Goal: Information Seeking & Learning: Learn about a topic

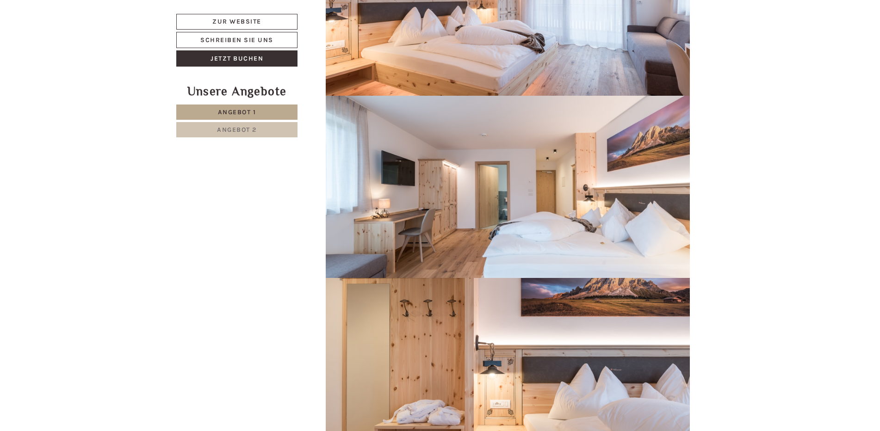
scroll to position [2036, 0]
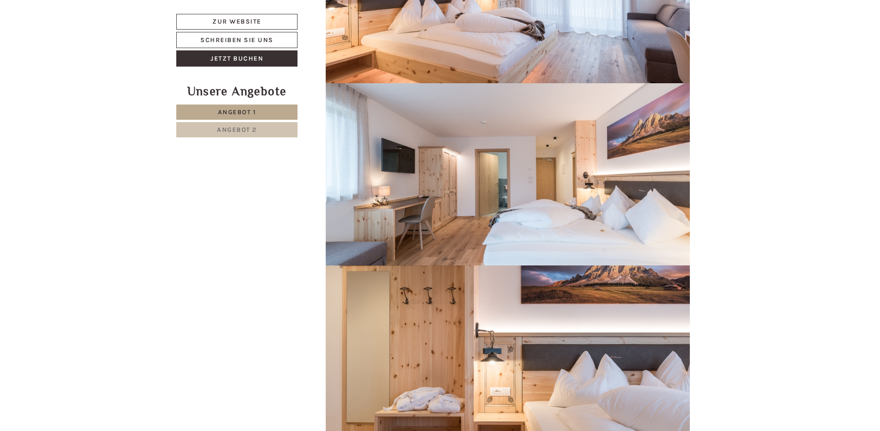
click at [247, 126] on span "Angebot 2" at bounding box center [237, 130] width 40 height 8
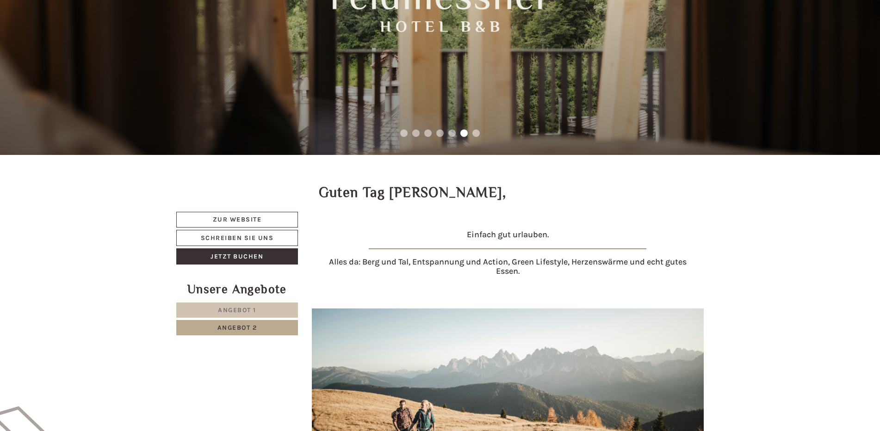
scroll to position [81, 0]
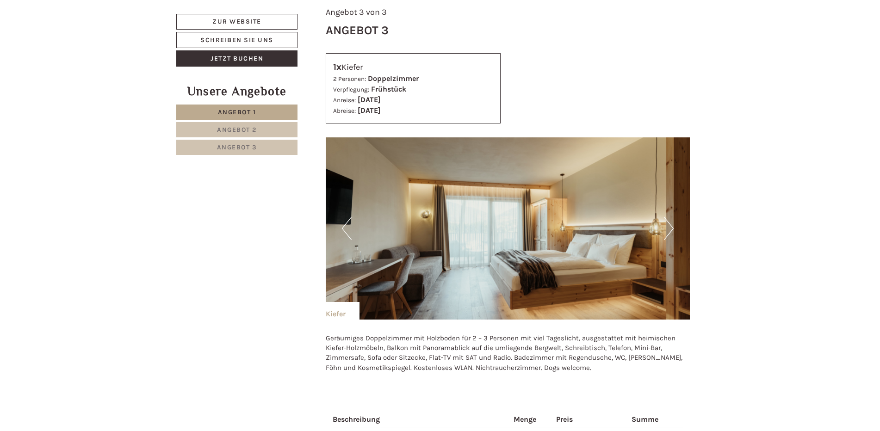
scroll to position [1666, 0]
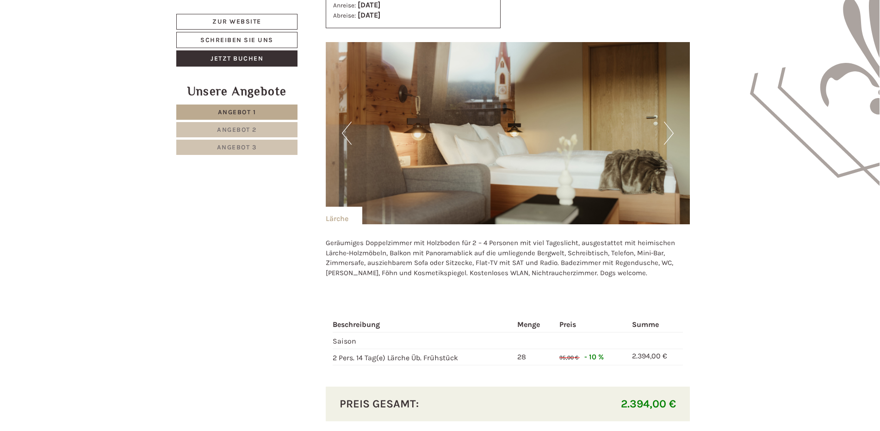
scroll to position [1111, 0]
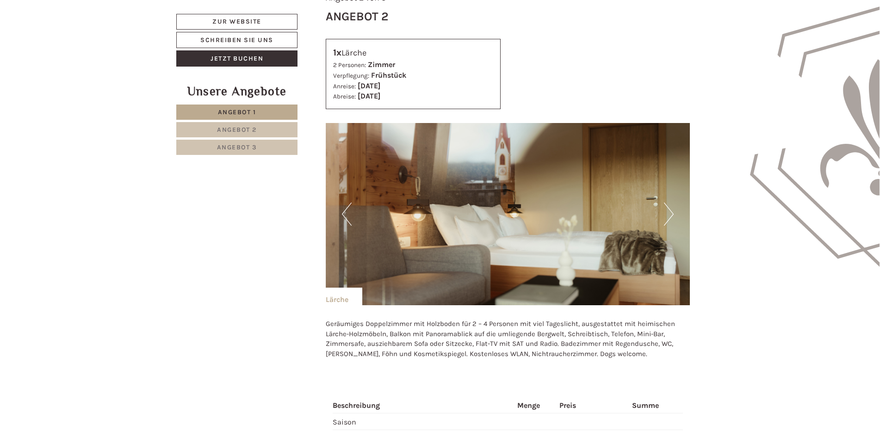
click at [668, 209] on button "Next" at bounding box center [669, 214] width 10 height 23
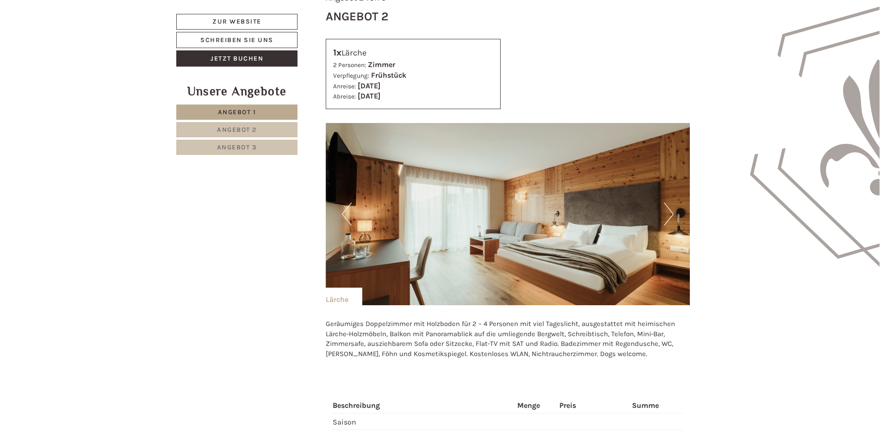
click at [668, 209] on button "Next" at bounding box center [669, 214] width 10 height 23
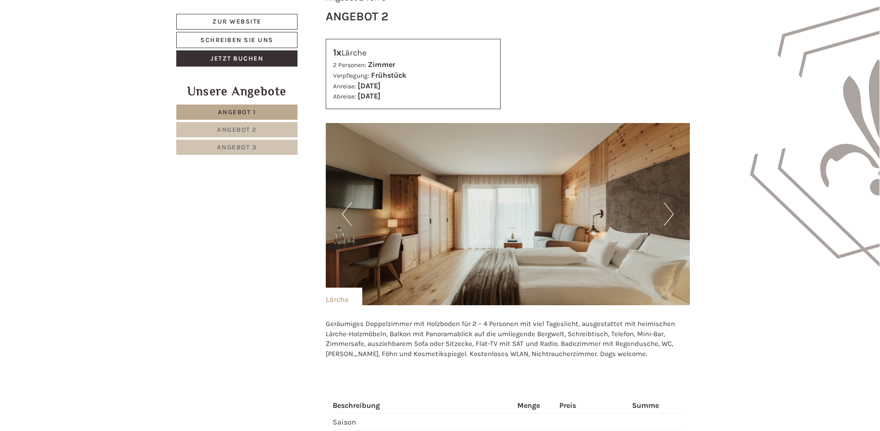
click at [668, 208] on button "Next" at bounding box center [669, 214] width 10 height 23
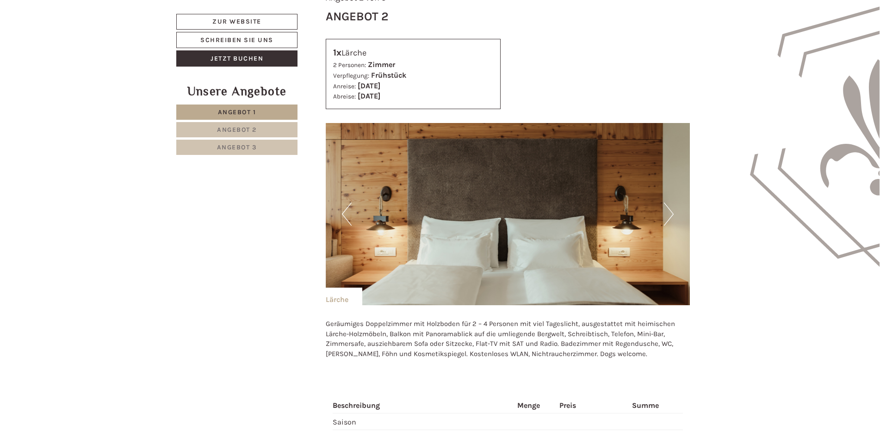
click at [668, 208] on button "Next" at bounding box center [669, 214] width 10 height 23
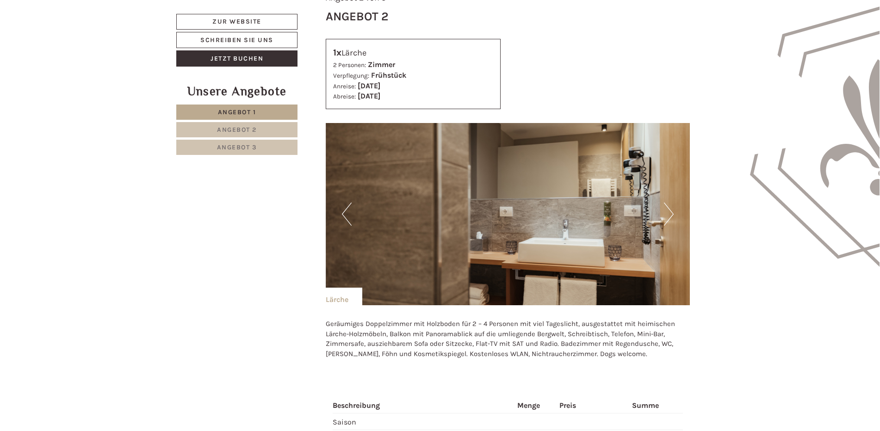
click at [668, 208] on button "Next" at bounding box center [669, 214] width 10 height 23
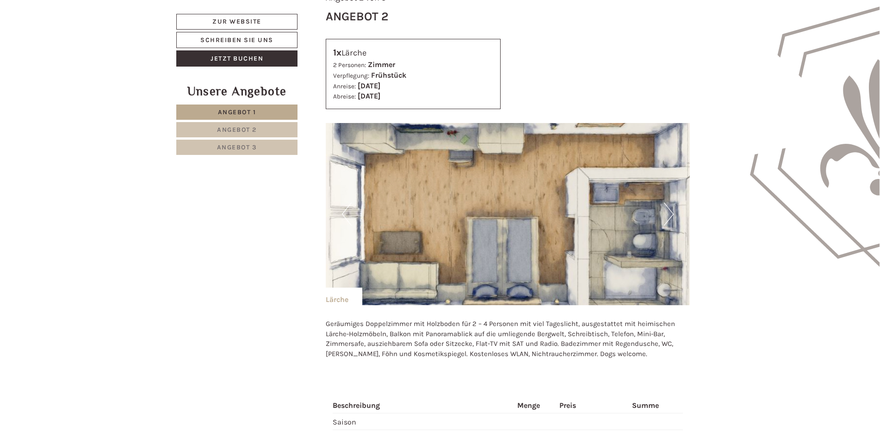
click at [668, 208] on button "Next" at bounding box center [669, 214] width 10 height 23
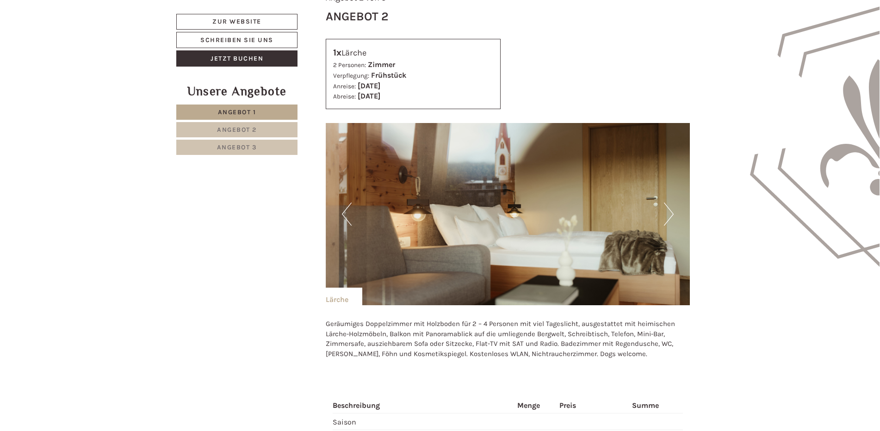
click at [668, 211] on button "Next" at bounding box center [669, 214] width 10 height 23
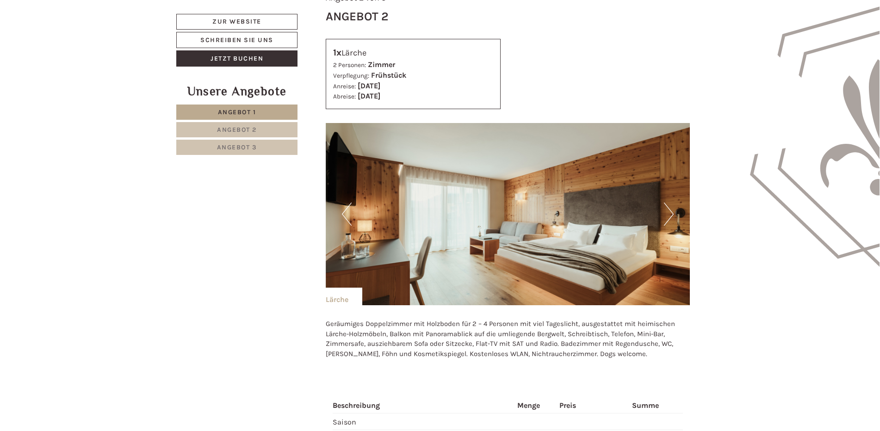
click at [668, 211] on button "Next" at bounding box center [669, 214] width 10 height 23
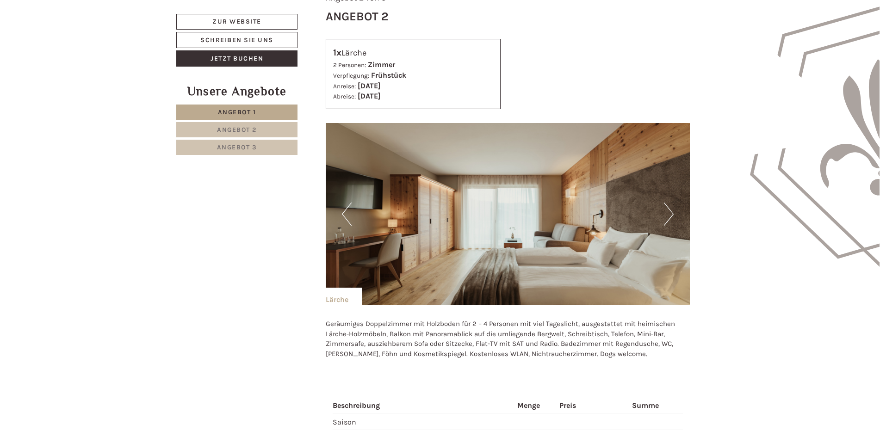
click at [667, 211] on button "Next" at bounding box center [669, 214] width 10 height 23
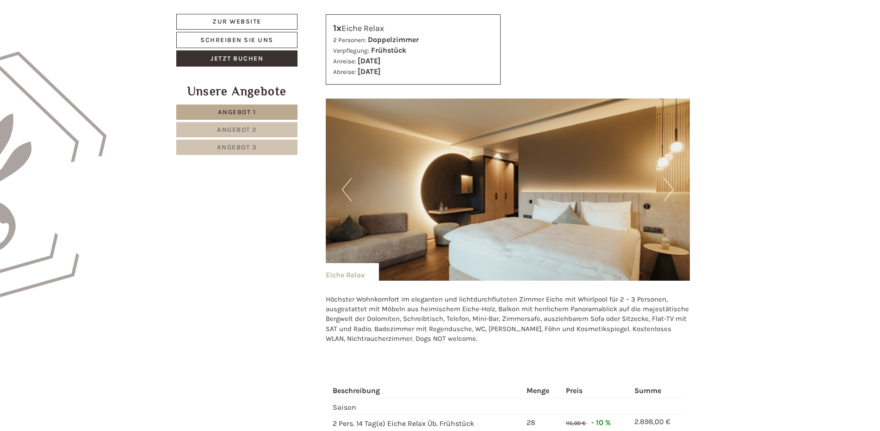
scroll to position [648, 0]
